Goal: Information Seeking & Learning: Learn about a topic

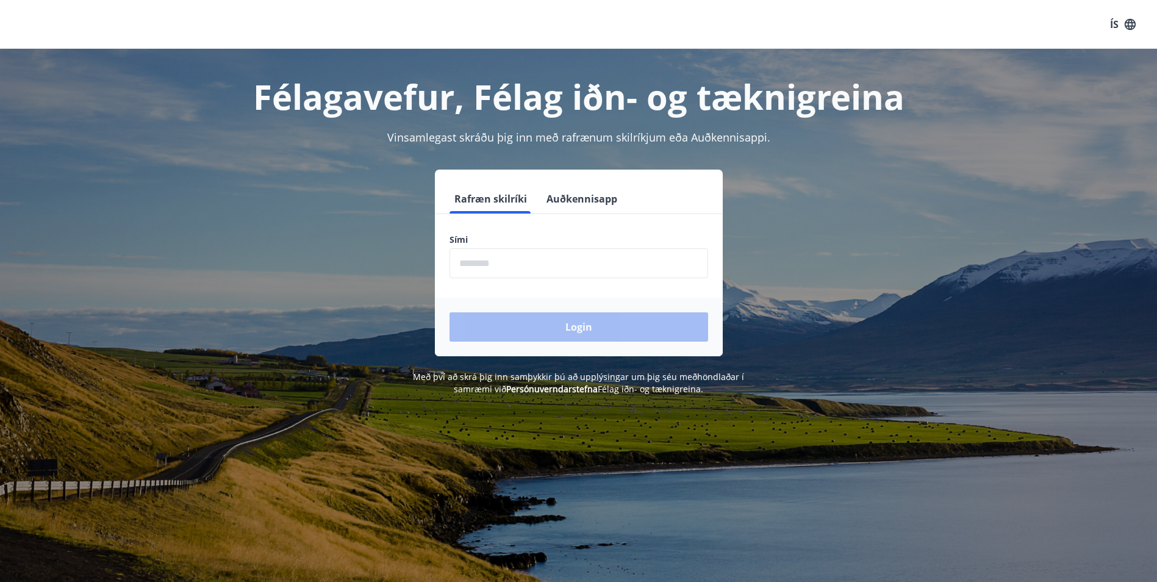
click at [526, 265] on input "phone" at bounding box center [579, 263] width 259 height 30
type input "********"
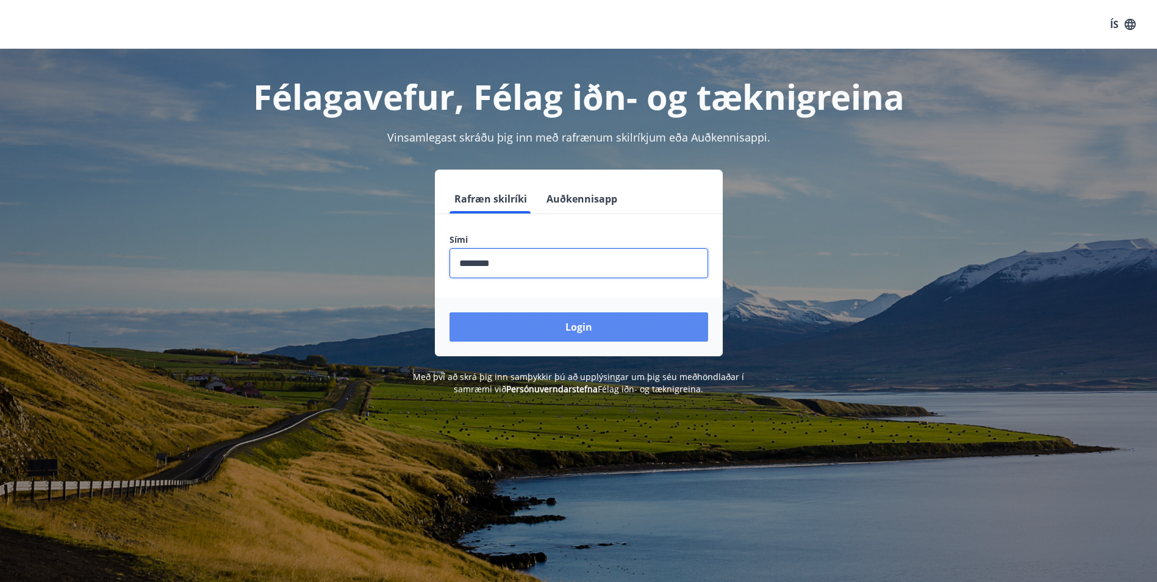
click at [527, 324] on button "Login" at bounding box center [579, 326] width 259 height 29
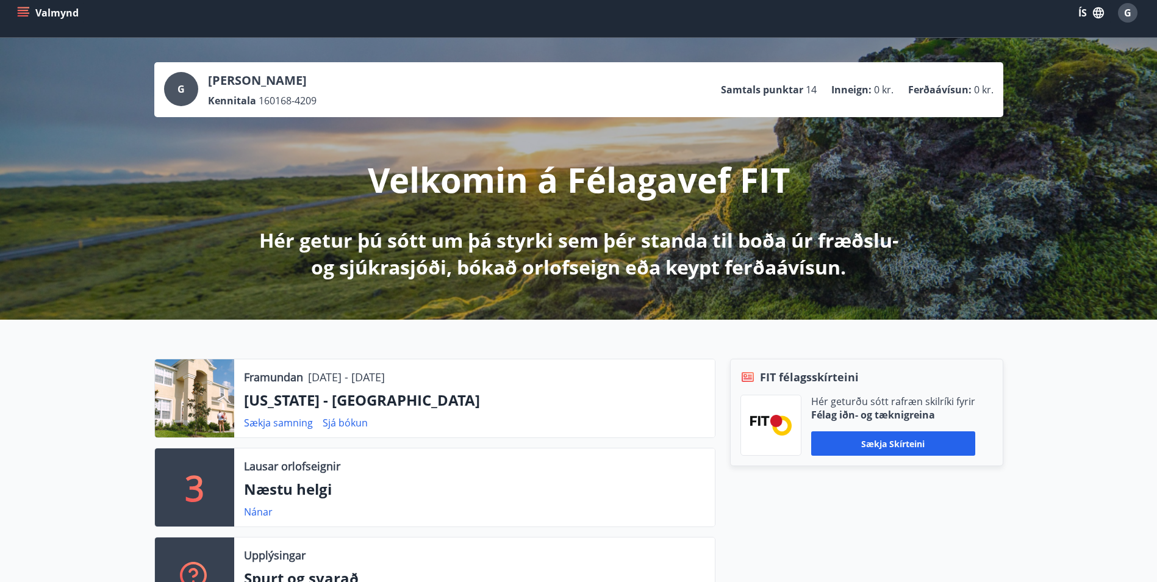
scroll to position [6, 0]
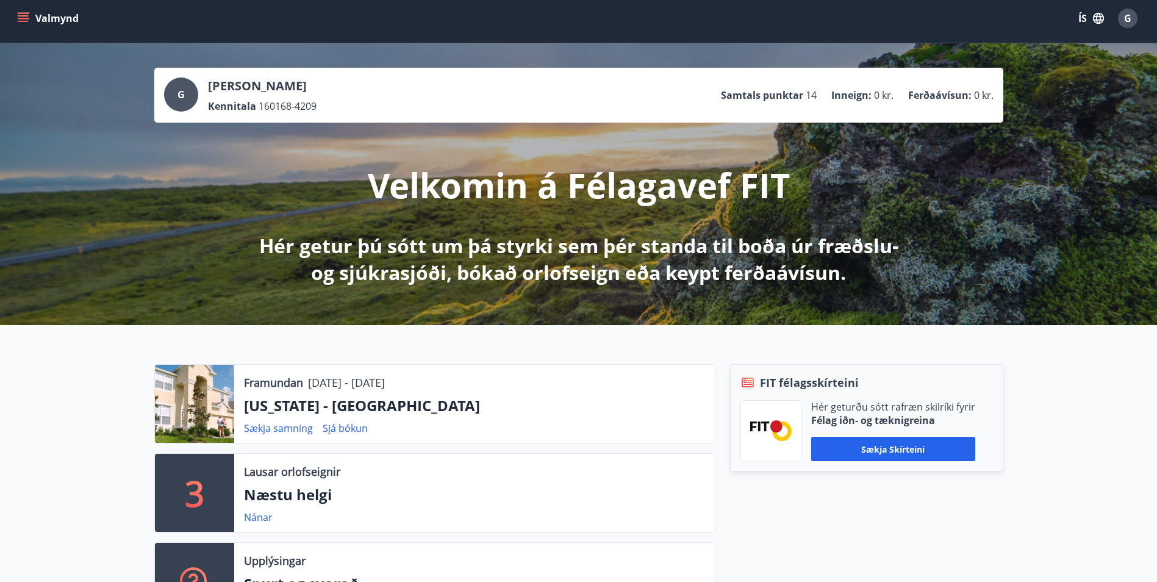
click at [29, 13] on button "Valmynd" at bounding box center [49, 18] width 69 height 22
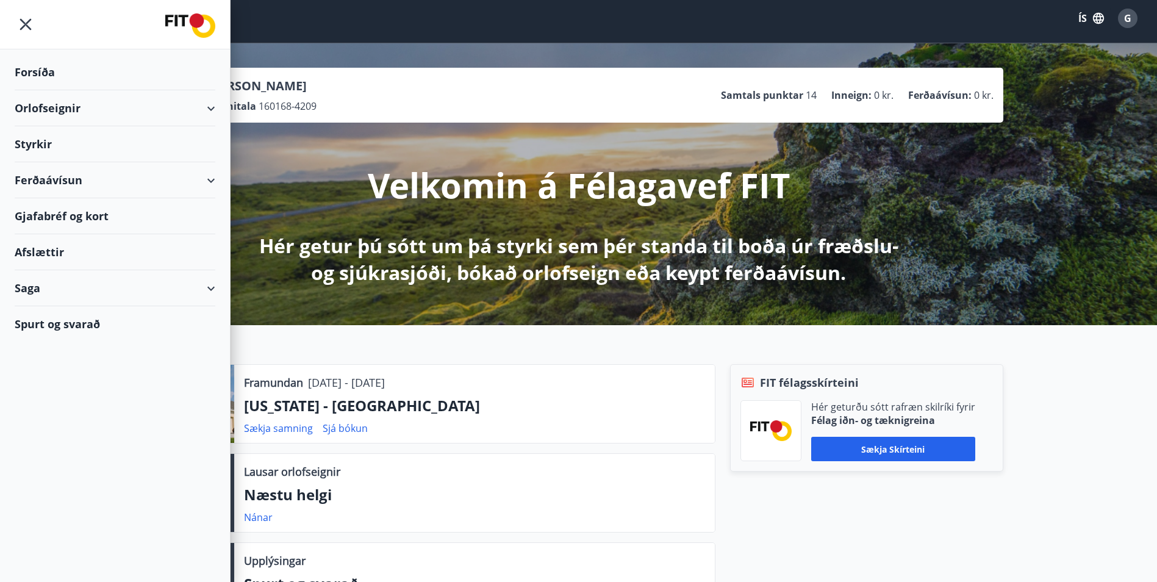
click at [43, 90] on div "Styrkir" at bounding box center [115, 72] width 201 height 36
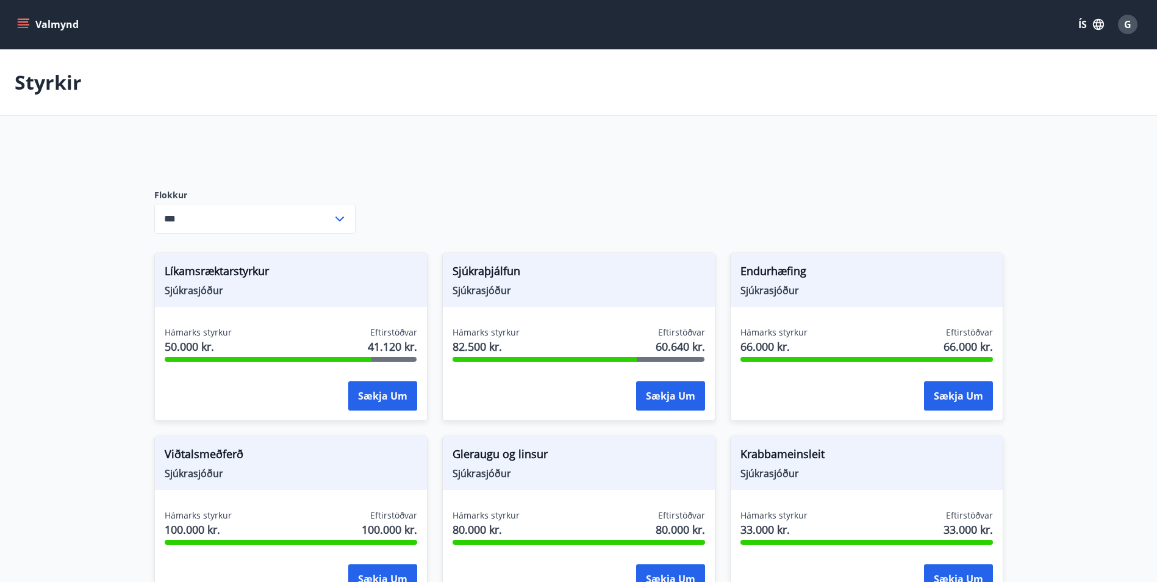
type input "***"
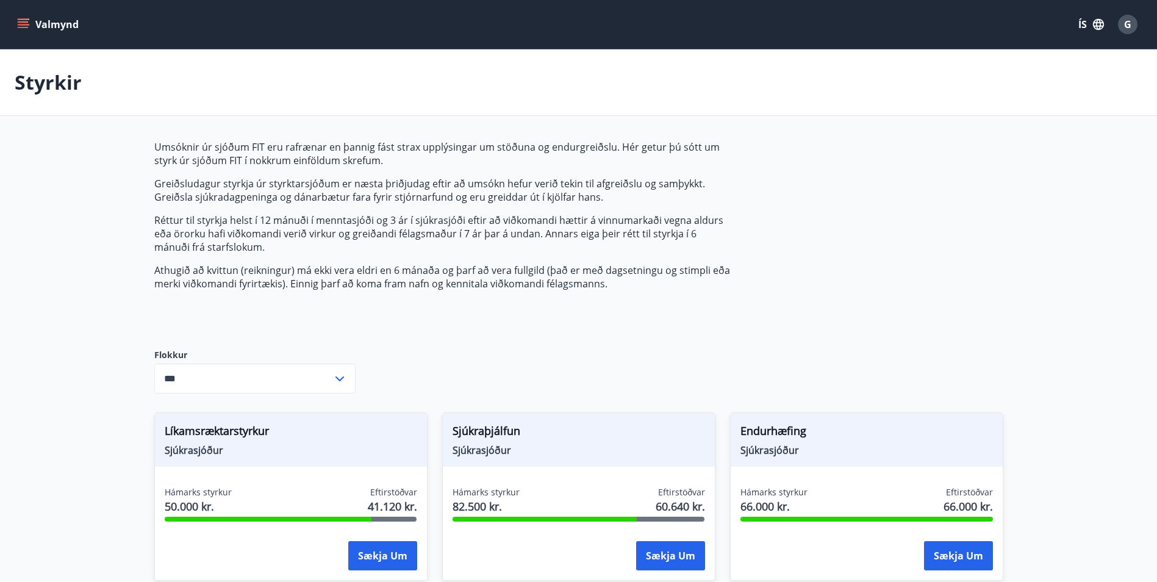
click at [20, 23] on icon "menu" at bounding box center [23, 21] width 11 height 1
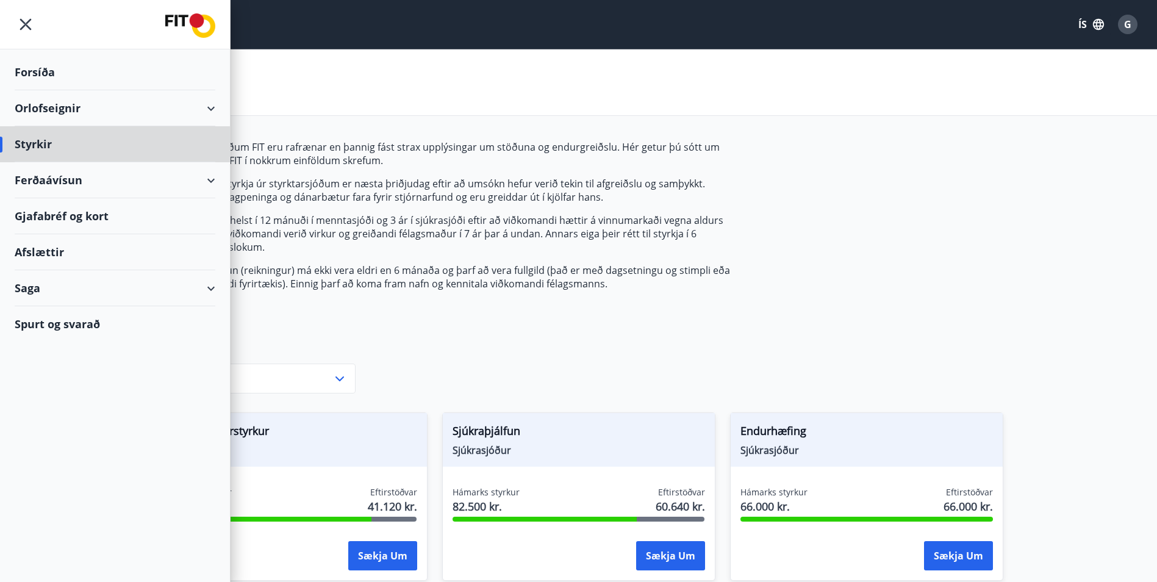
click at [46, 80] on div "Forsíða" at bounding box center [115, 72] width 201 height 36
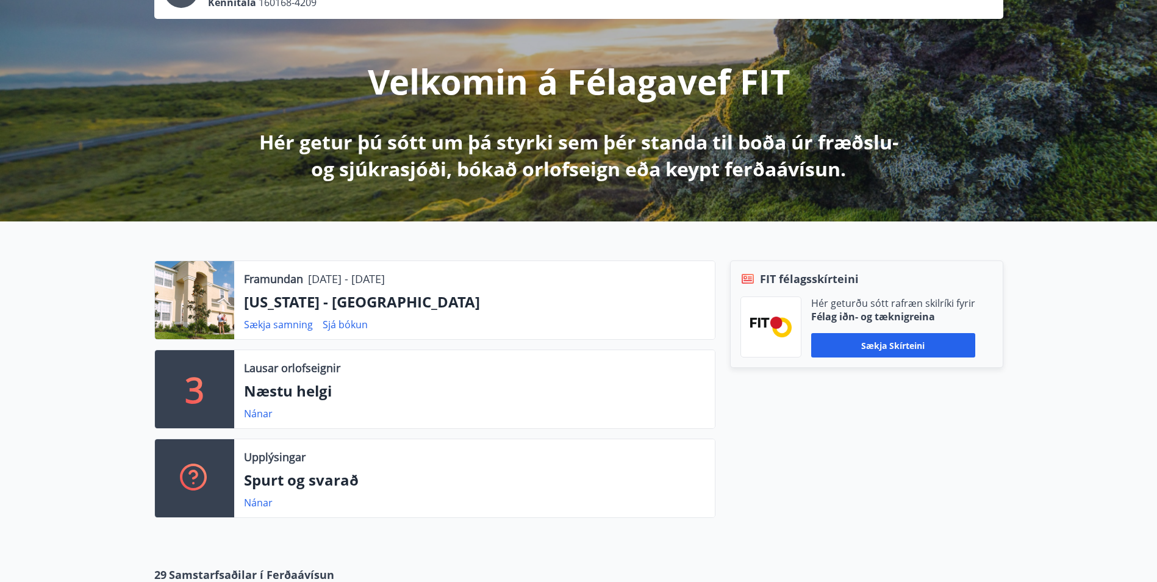
scroll to position [128, 0]
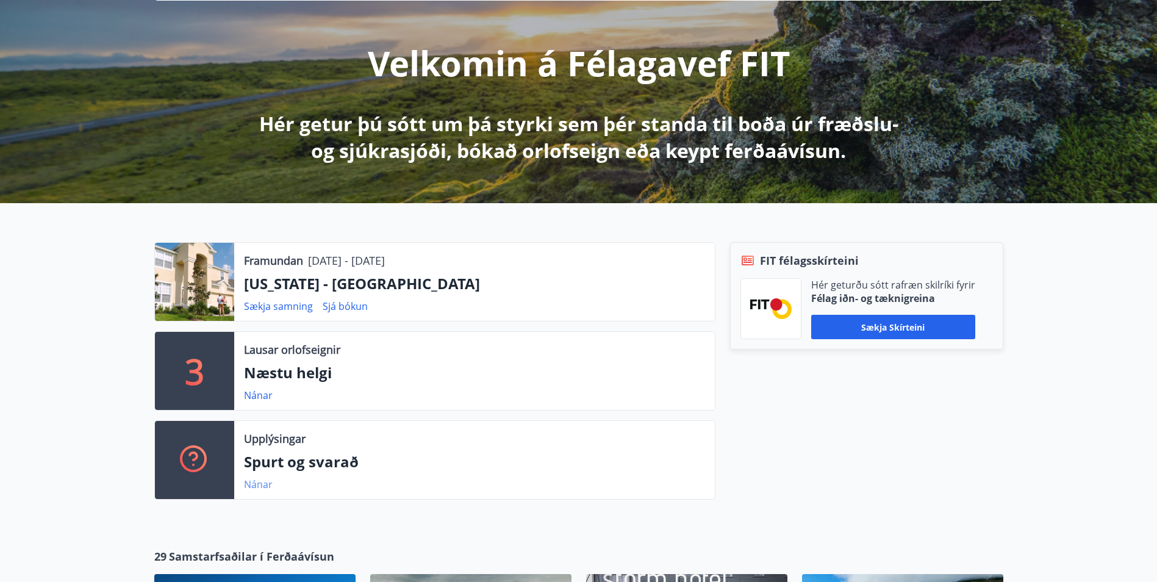
click at [246, 481] on link "Nánar" at bounding box center [258, 484] width 29 height 13
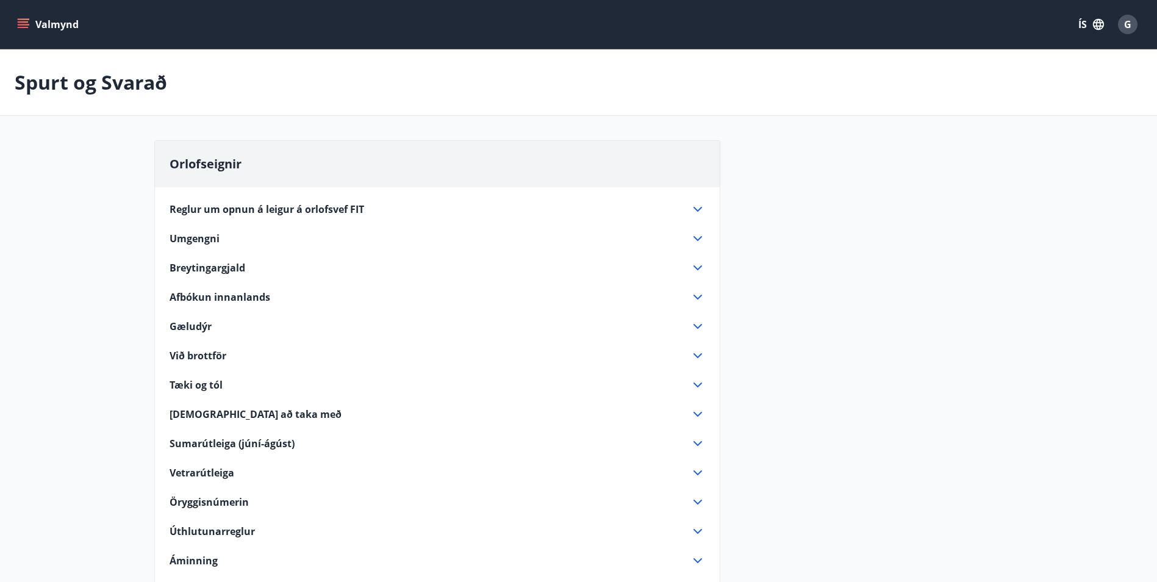
click at [18, 19] on icon "menu" at bounding box center [24, 19] width 13 height 1
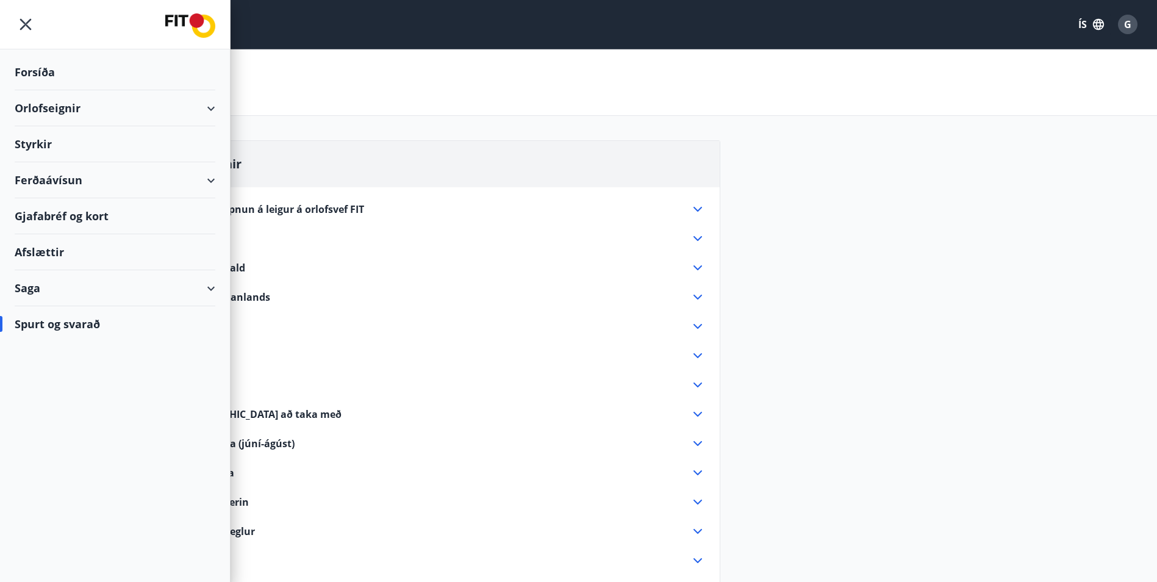
click at [59, 90] on div "Styrkir" at bounding box center [115, 72] width 201 height 36
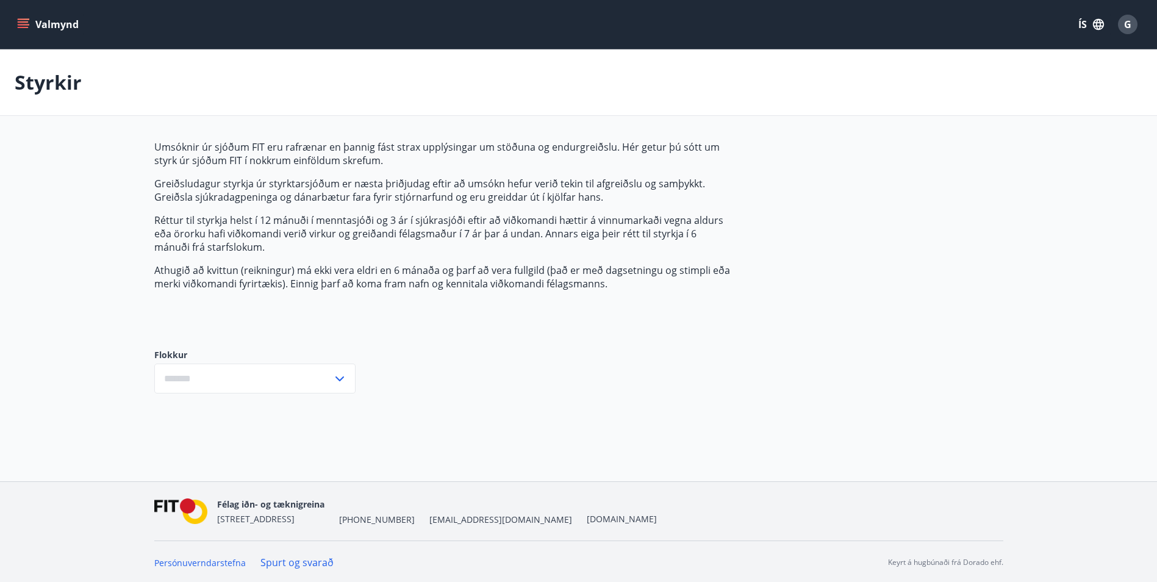
type input "***"
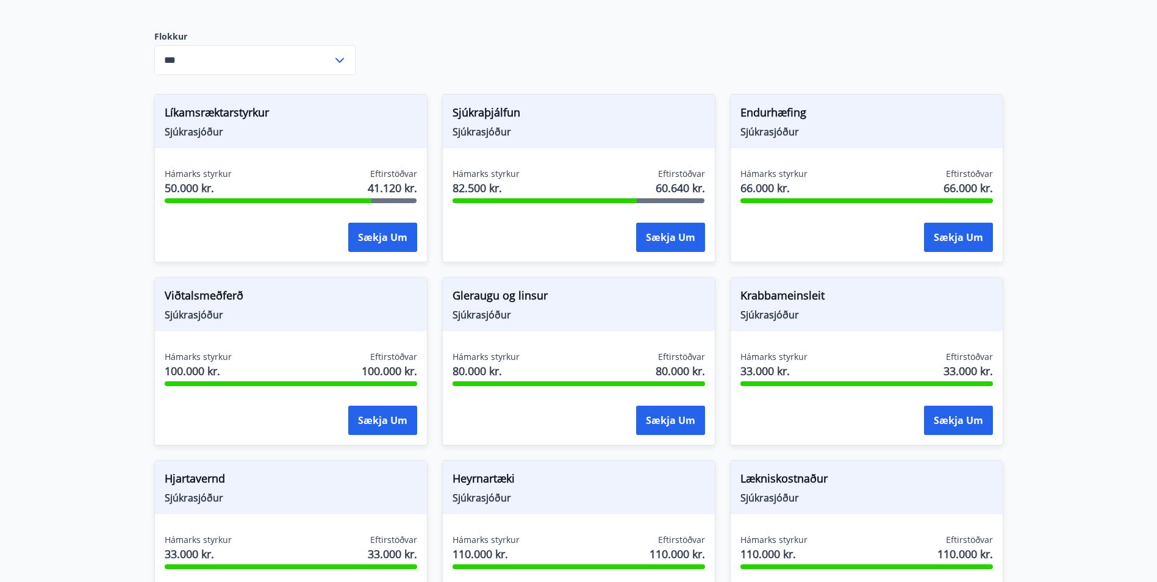
scroll to position [116, 0]
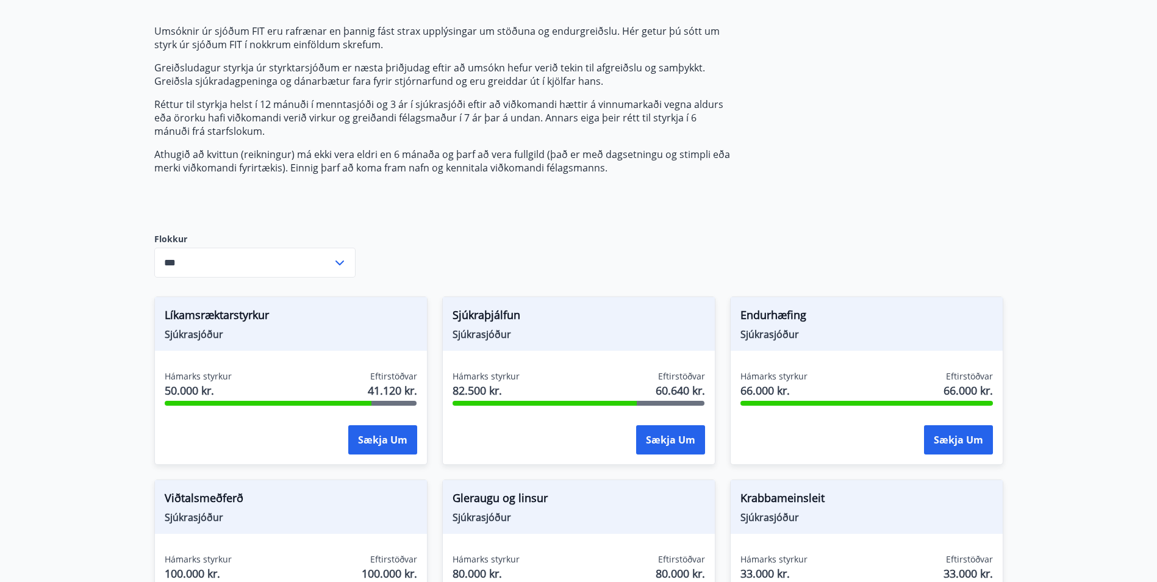
click at [337, 261] on icon at bounding box center [340, 263] width 15 height 15
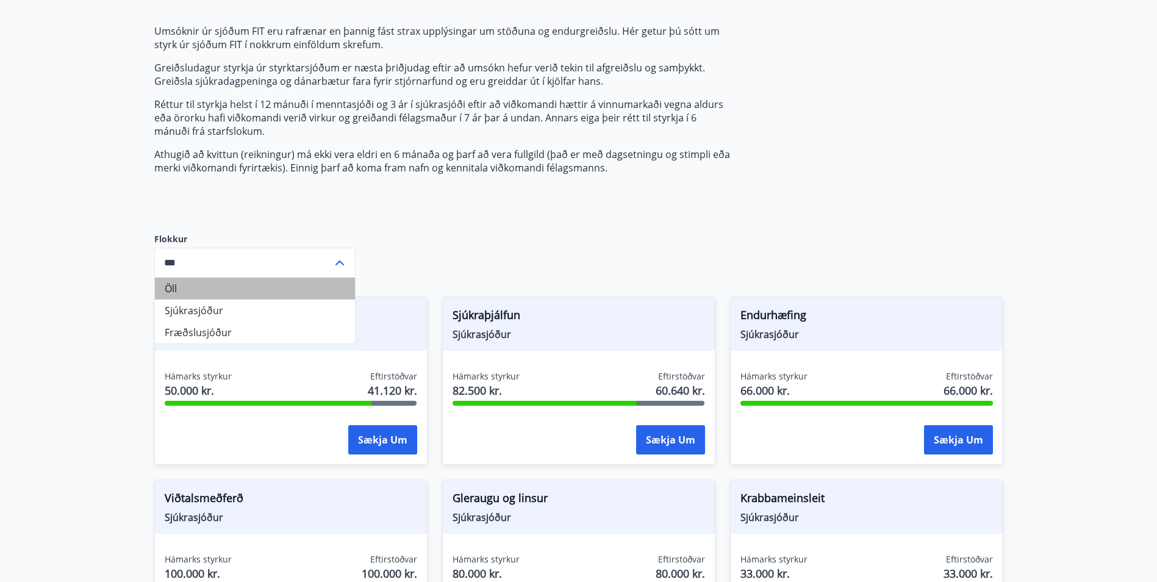
click at [170, 281] on li "Öll" at bounding box center [255, 289] width 200 height 22
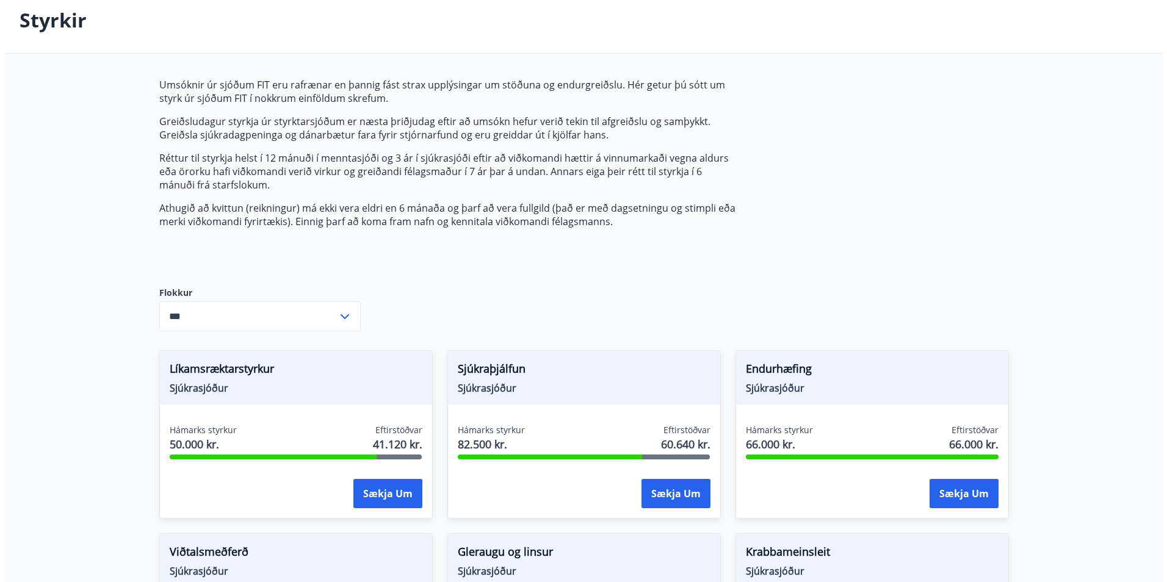
scroll to position [0, 0]
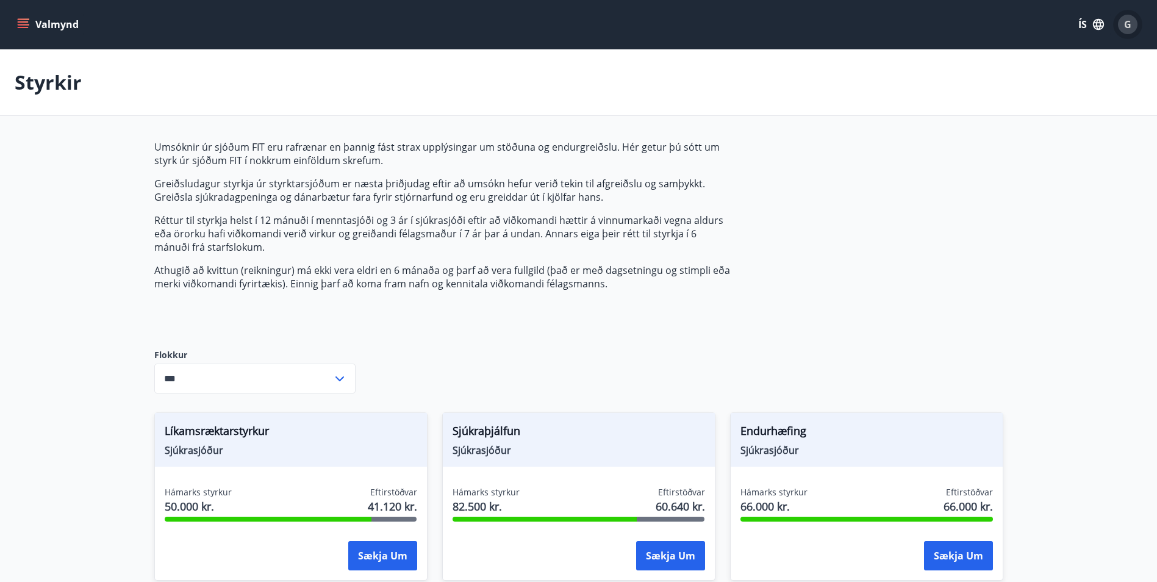
click at [1126, 27] on span "G" at bounding box center [1127, 24] width 7 height 13
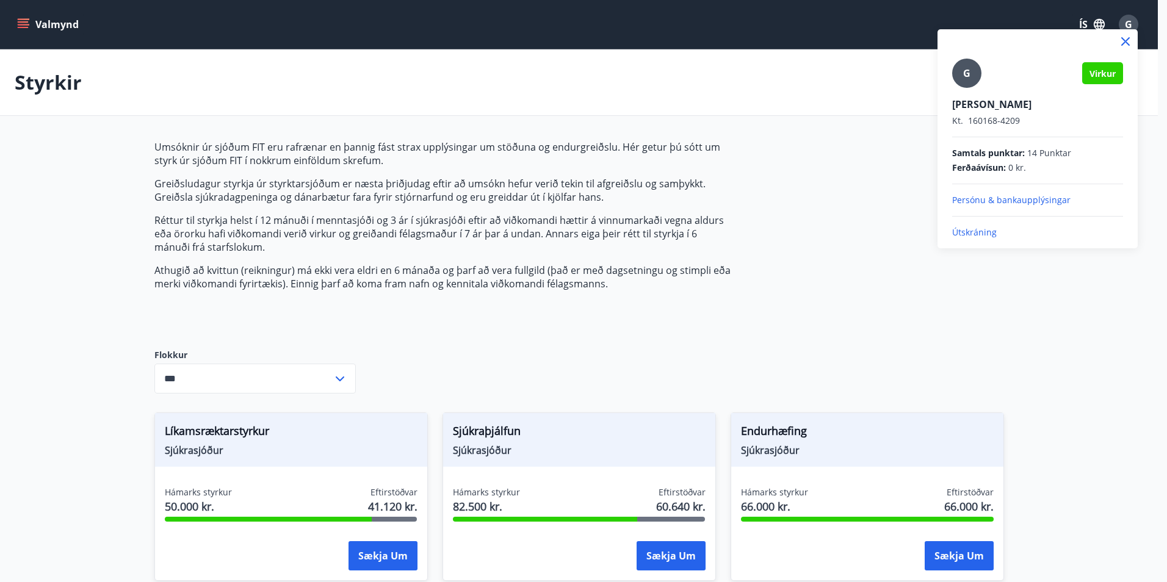
click at [987, 198] on p "Persónu & bankaupplýsingar" at bounding box center [1037, 200] width 171 height 12
